Goal: Task Accomplishment & Management: Complete application form

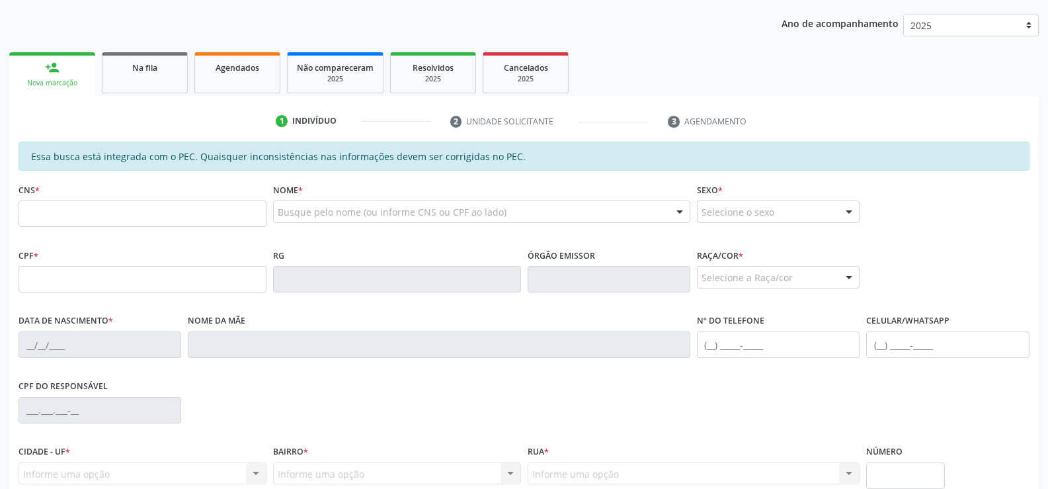
scroll to position [153, 0]
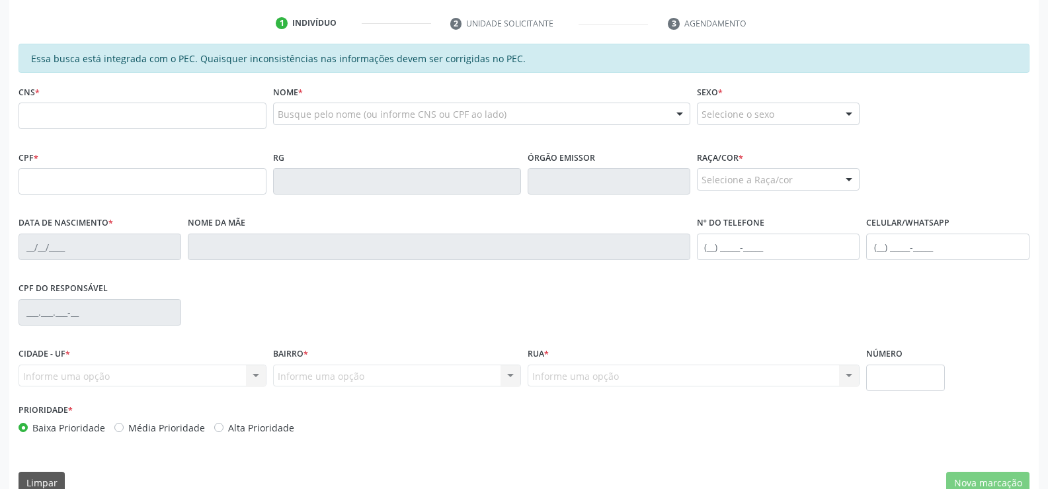
scroll to position [285, 0]
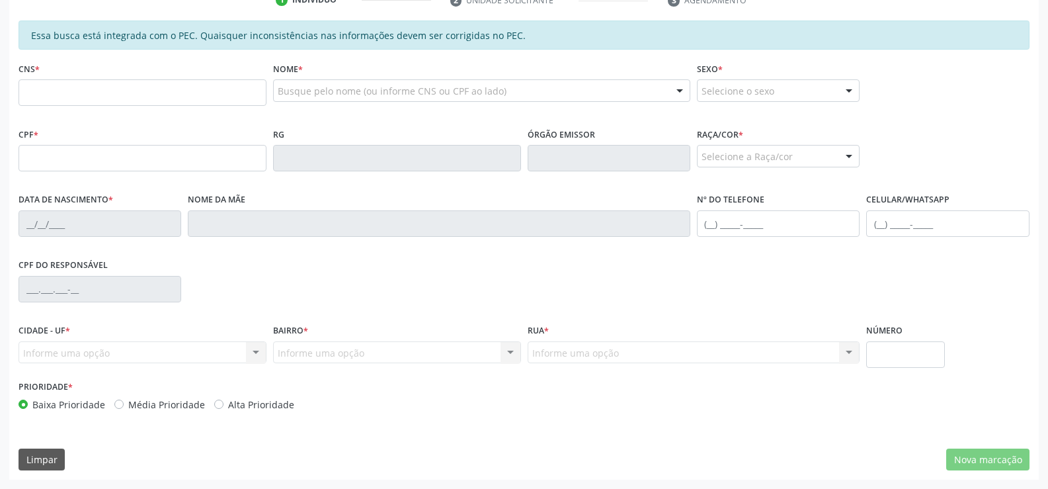
click at [194, 91] on input "text" at bounding box center [143, 92] width 248 height 26
type input "700 0005 7353 8209"
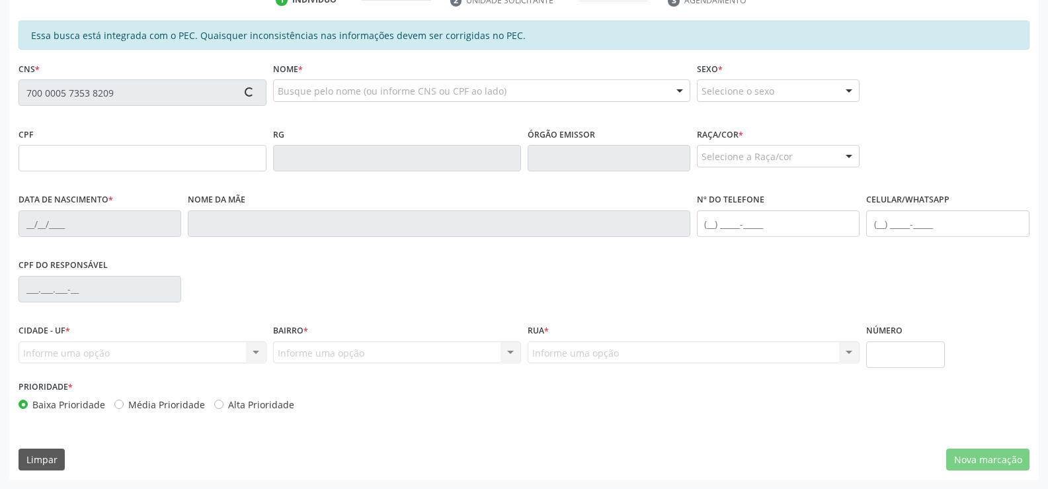
type input "164.952.504-44"
type input "[DATE]"
type input "[PERSON_NAME]"
type input "[PHONE_NUMBER]"
type input "S/N"
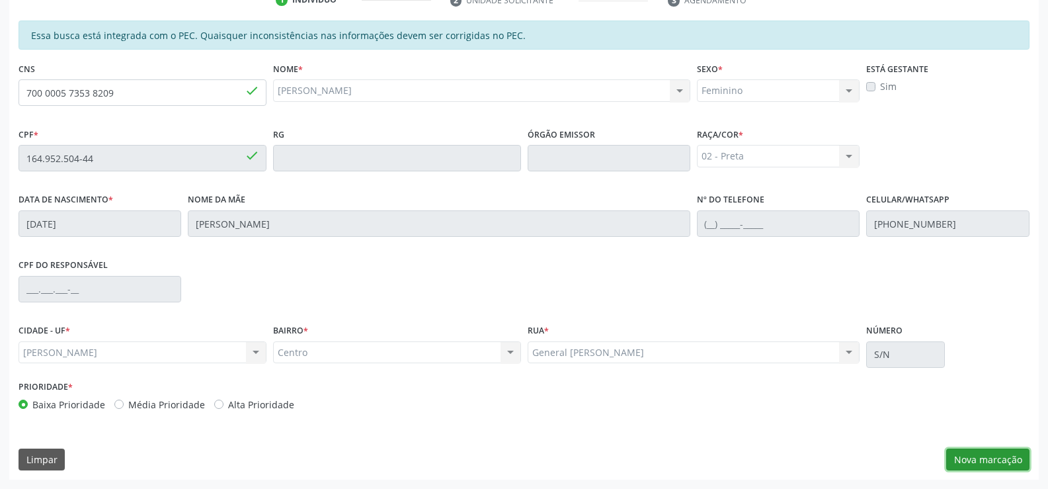
click at [978, 460] on button "Nova marcação" at bounding box center [987, 459] width 83 height 22
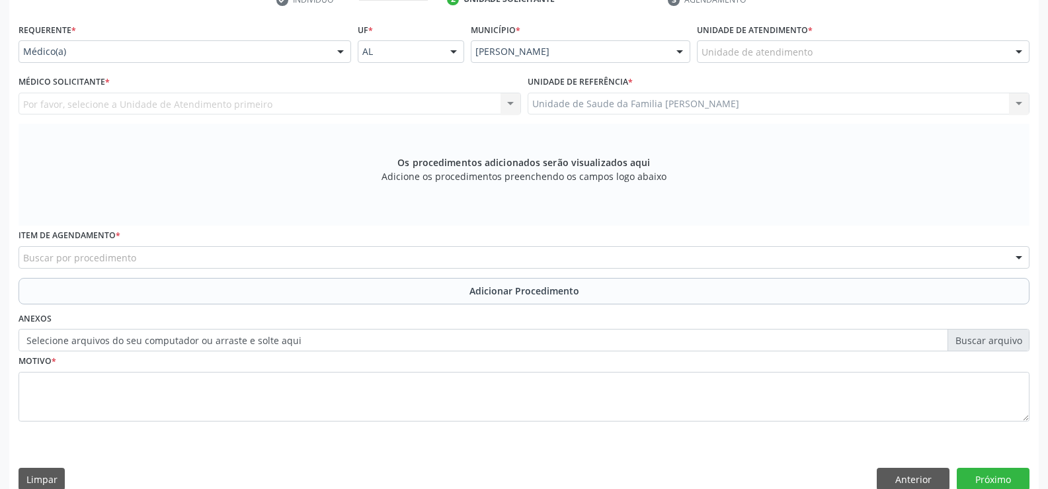
scroll to position [306, 0]
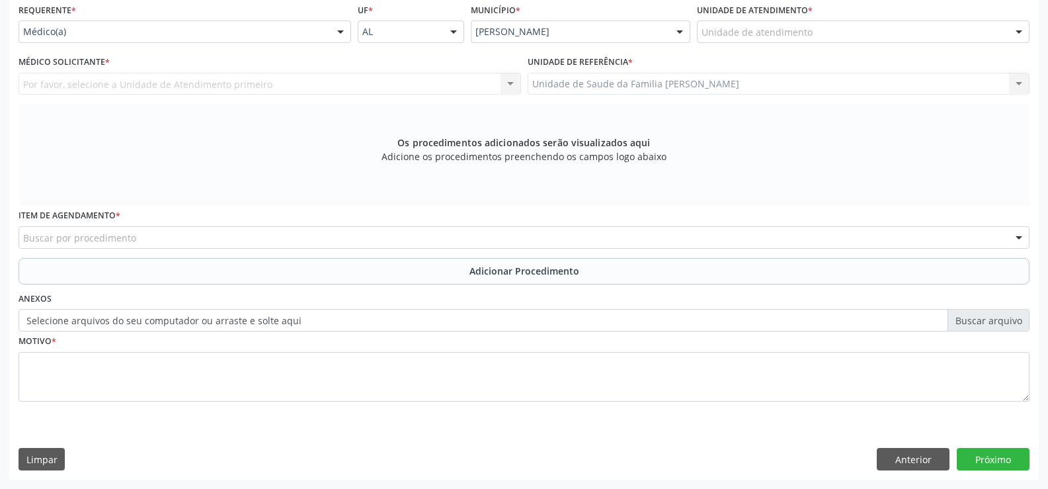
click at [153, 238] on div "Buscar por procedimento" at bounding box center [524, 237] width 1011 height 22
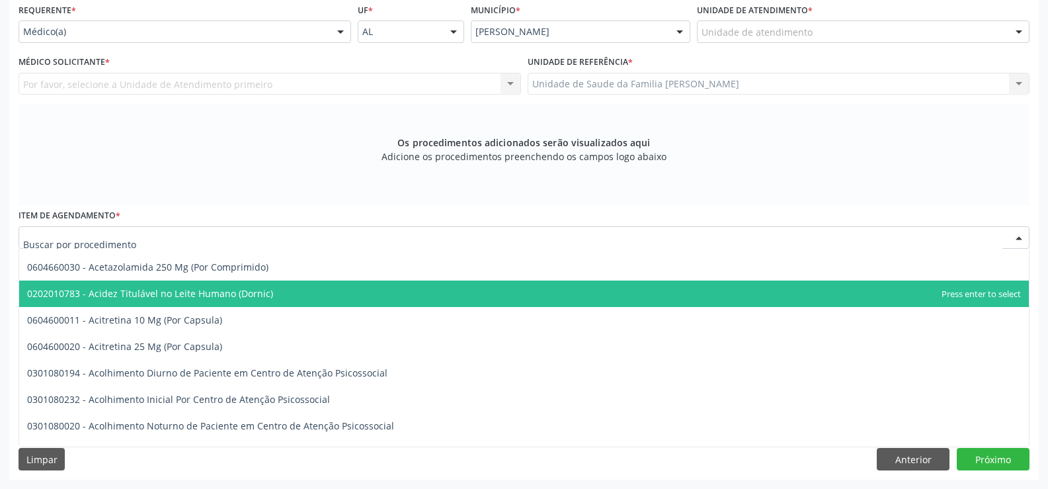
scroll to position [331, 0]
